Goal: Transaction & Acquisition: Purchase product/service

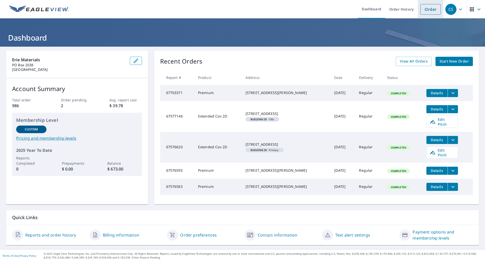
click at [424, 12] on link "Order" at bounding box center [430, 9] width 20 height 11
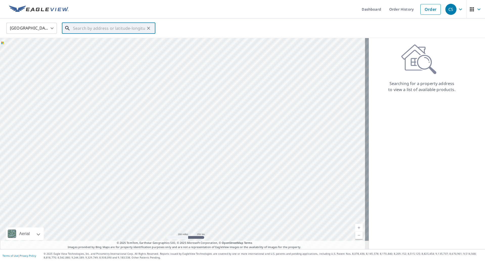
click at [82, 28] on input "text" at bounding box center [109, 28] width 72 height 14
click at [82, 41] on span "[STREET_ADDRESS][PERSON_NAME]" at bounding box center [111, 43] width 79 height 6
type input "[STREET_ADDRESS][PERSON_NAME]"
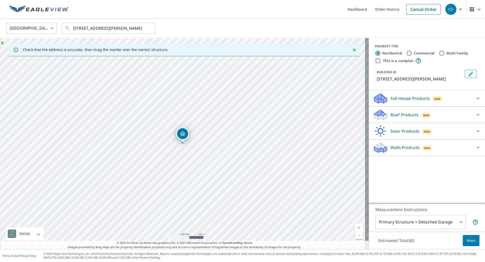
click at [398, 114] on p "Roof Products" at bounding box center [405, 115] width 28 height 6
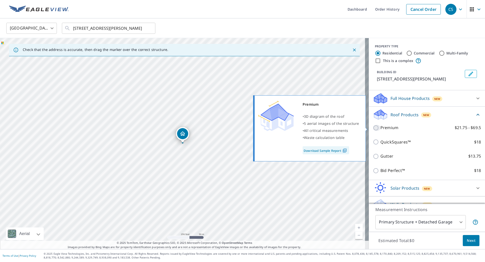
click at [376, 127] on input "Premium $21.75 - $69.5" at bounding box center [377, 128] width 8 height 6
checkbox input "true"
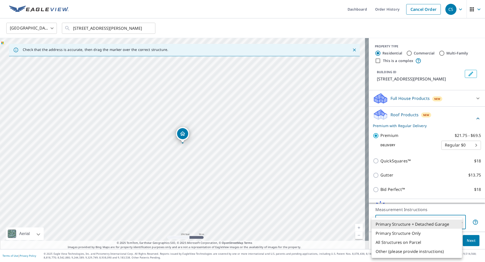
click at [401, 228] on body "CS CS Dashboard Order History Cancel Order CS United States [GEOGRAPHIC_DATA] ​…" at bounding box center [242, 131] width 485 height 262
click at [389, 243] on li "All Structures on Parcel" at bounding box center [417, 242] width 90 height 9
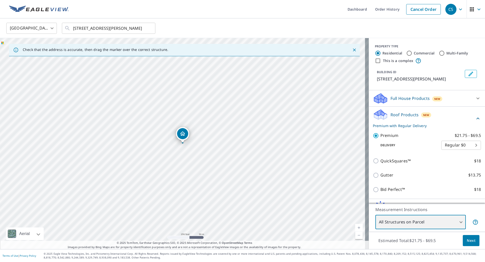
type input "3"
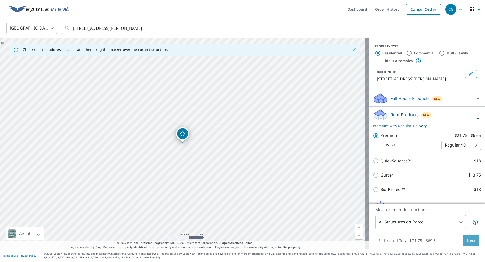
click at [469, 242] on span "Next" at bounding box center [471, 241] width 9 height 6
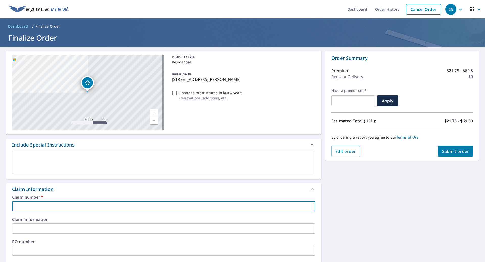
click at [57, 204] on input "text" at bounding box center [163, 207] width 303 height 10
click at [45, 202] on input "text" at bounding box center [163, 207] width 303 height 10
type input "3"
checkbox input "true"
type input "35"
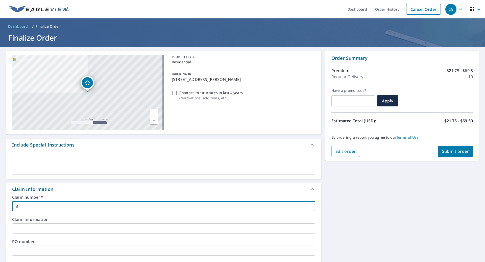
checkbox input "true"
type input "359"
checkbox input "true"
type input "3597"
checkbox input "true"
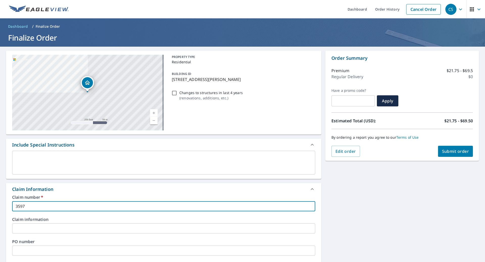
type input "35974"
checkbox input "true"
type input "359743"
checkbox input "true"
type input "3597438"
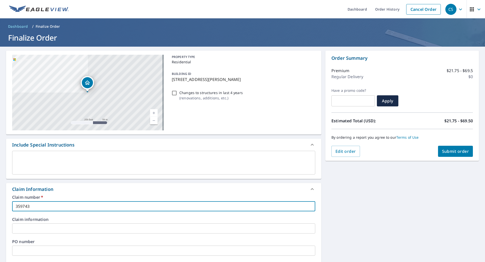
checkbox input "true"
type input "3597438"
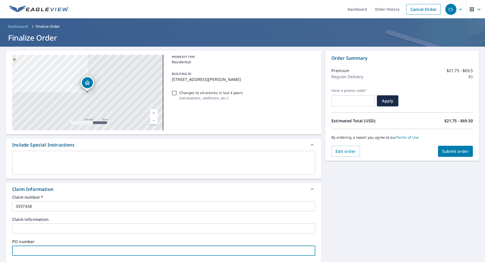
type input "3"
checkbox input "true"
type input "35"
checkbox input "true"
type input "359"
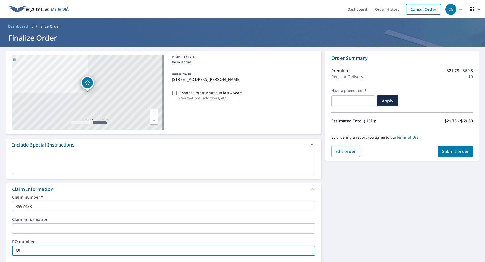
checkbox input "true"
type input "3597"
checkbox input "true"
type input "35974"
checkbox input "true"
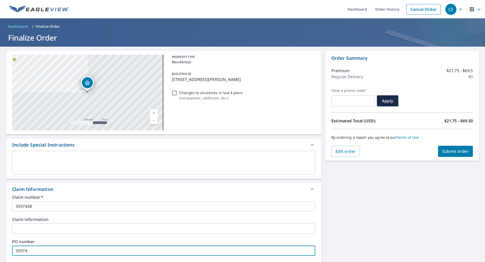
type input "359743"
checkbox input "true"
type input "3597438"
checkbox input "true"
type input "3597438"
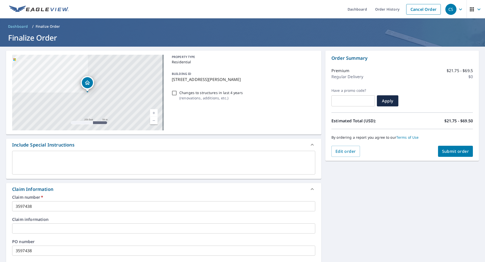
scroll to position [142, 0]
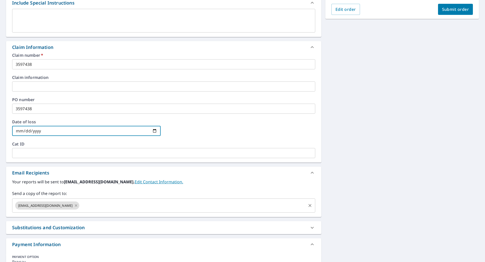
click at [75, 206] on icon at bounding box center [76, 206] width 2 height 2
checkbox input "true"
click at [64, 206] on input "text" at bounding box center [159, 206] width 291 height 10
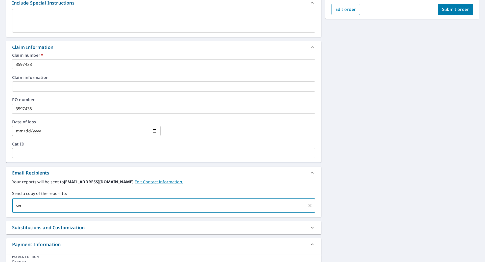
type input "[EMAIL_ADDRESS][DOMAIN_NAME]"
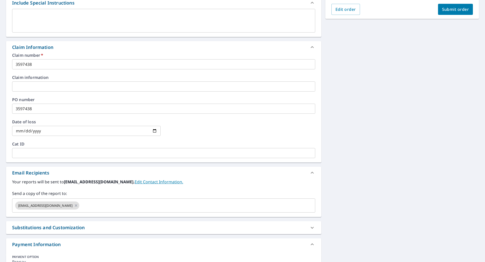
click at [384, 135] on div "[STREET_ADDRESS][PERSON_NAME] A standard road map Aerial A detailed look from a…" at bounding box center [242, 97] width 485 height 385
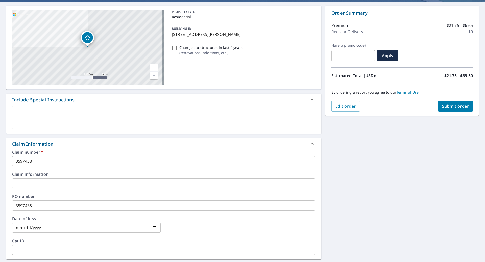
scroll to position [41, 0]
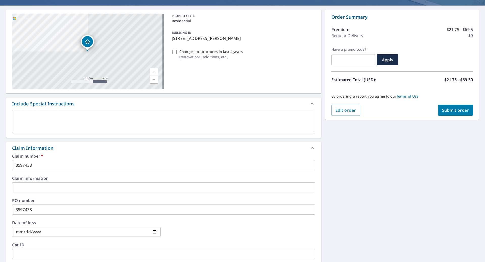
click at [424, 196] on div "[STREET_ADDRESS][PERSON_NAME] A standard road map Aerial A detailed look from a…" at bounding box center [242, 198] width 485 height 385
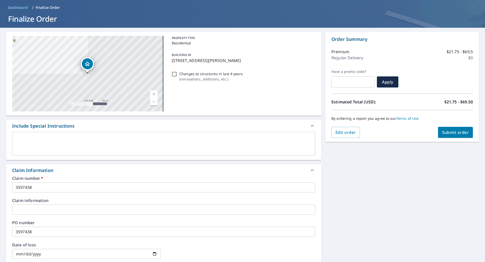
scroll to position [16, 0]
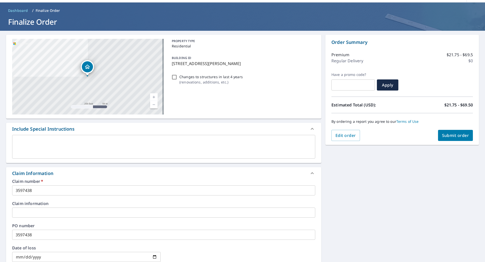
click at [411, 155] on div "[STREET_ADDRESS][PERSON_NAME] A standard road map Aerial A detailed look from a…" at bounding box center [242, 223] width 485 height 385
click at [440, 161] on div "[STREET_ADDRESS][PERSON_NAME] A standard road map Aerial A detailed look from a…" at bounding box center [242, 223] width 485 height 385
drag, startPoint x: 430, startPoint y: 158, endPoint x: 432, endPoint y: 155, distance: 4.0
click at [430, 158] on div "[STREET_ADDRESS][PERSON_NAME] A standard road map Aerial A detailed look from a…" at bounding box center [242, 223] width 485 height 385
click at [435, 158] on div "[STREET_ADDRESS][PERSON_NAME] A standard road map Aerial A detailed look from a…" at bounding box center [242, 223] width 485 height 385
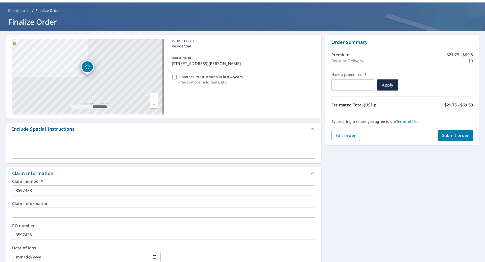
click at [444, 136] on span "Submit order" at bounding box center [455, 136] width 27 height 6
checkbox input "true"
